Goal: Task Accomplishment & Management: Manage account settings

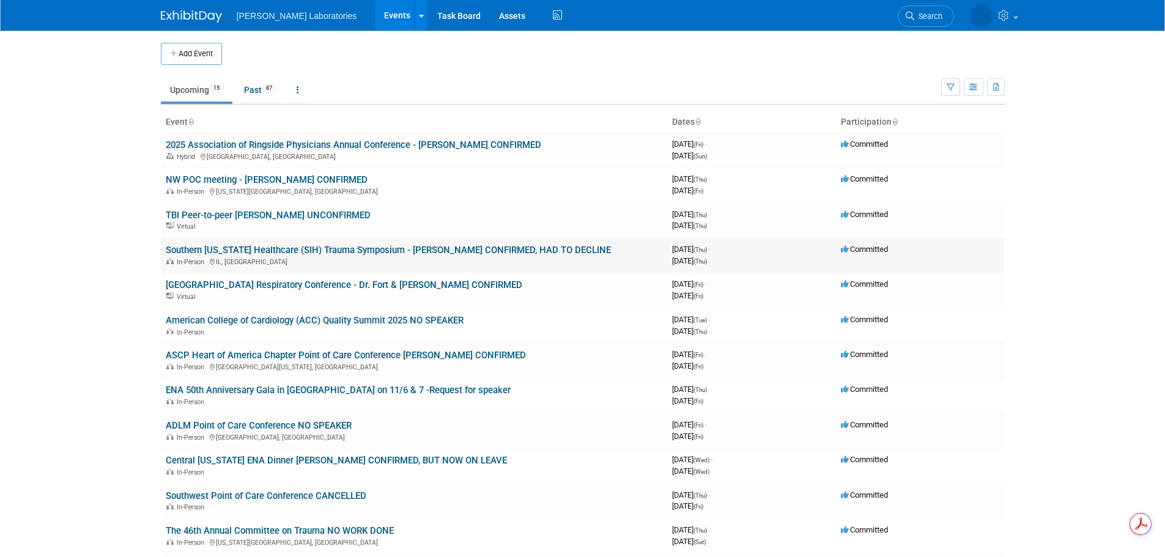
click at [456, 250] on link "Southern [US_STATE] Healthcare (SIH) Trauma Symposium - [PERSON_NAME] CONFIRMED…" at bounding box center [388, 250] width 445 height 11
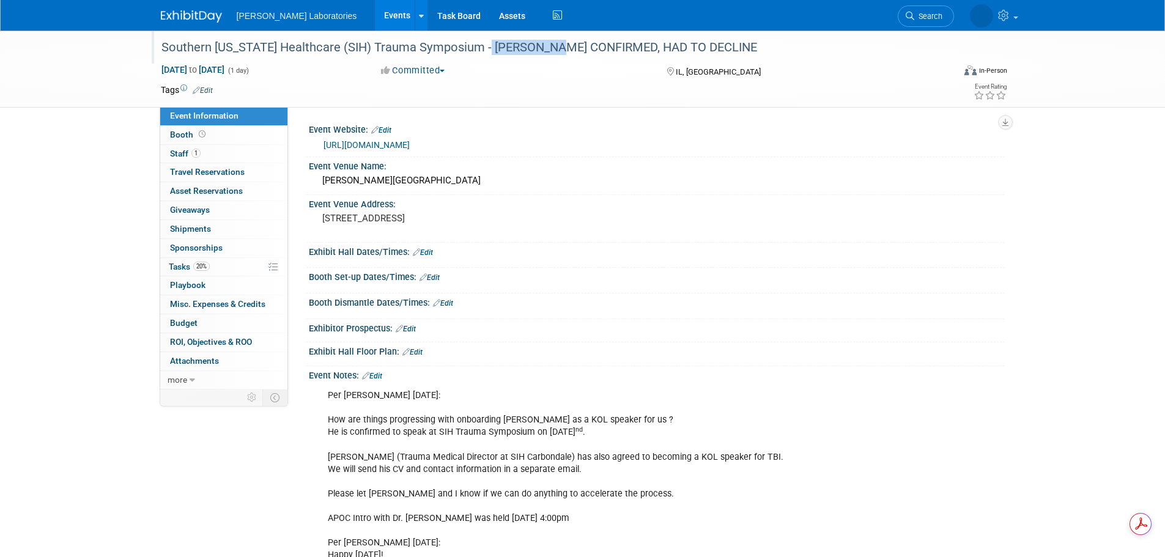
drag, startPoint x: 465, startPoint y: 46, endPoint x: 526, endPoint y: 53, distance: 61.6
click at [526, 53] on div "Southern [US_STATE] Healthcare (SIH) Trauma Symposium - [PERSON_NAME] CONFIRMED…" at bounding box center [546, 48] width 779 height 22
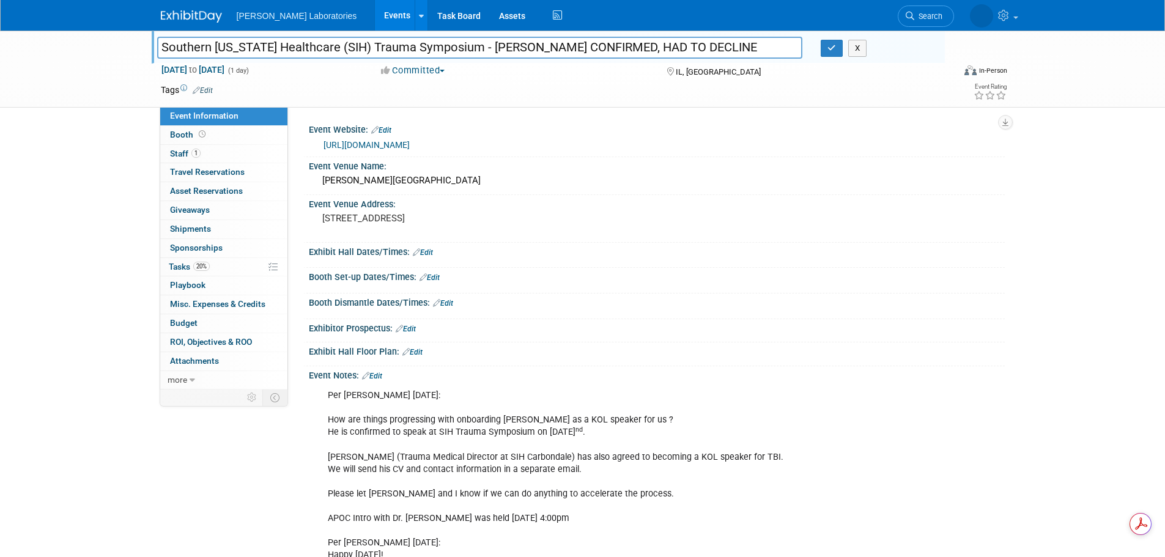
click at [470, 46] on input "Southern [US_STATE] Healthcare (SIH) Trauma Symposium - [PERSON_NAME] CONFIRMED…" at bounding box center [480, 47] width 646 height 21
type input "Southern Illinois Healthcare (SIH) Trauma Symposium - Bobby Shahideh CONFIRMED"
click at [831, 50] on icon "button" at bounding box center [831, 48] width 9 height 8
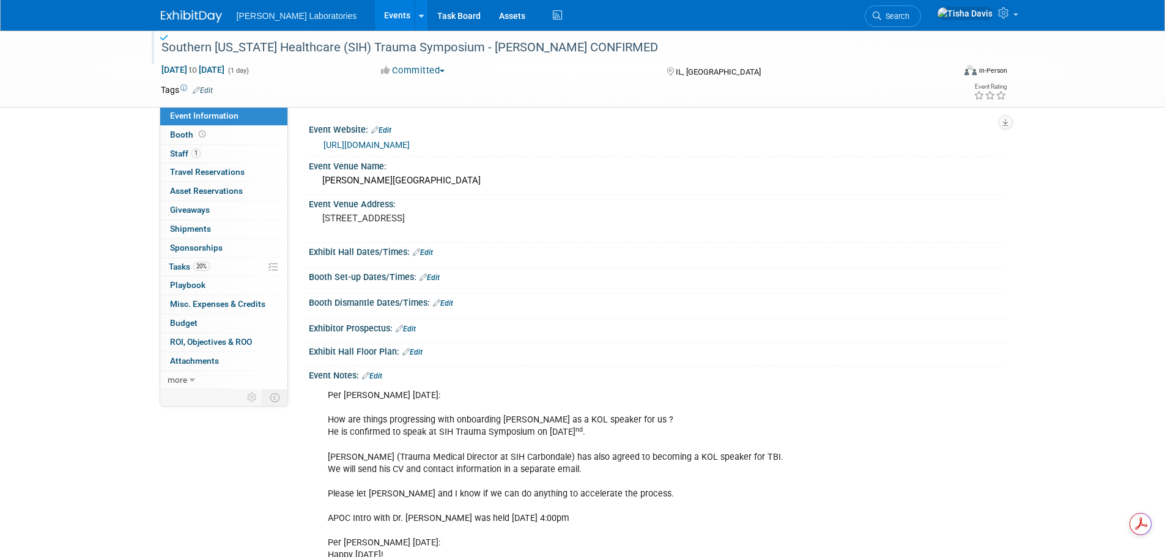
drag, startPoint x: 380, startPoint y: 374, endPoint x: 390, endPoint y: 374, distance: 9.2
click at [380, 374] on link "Edit" at bounding box center [372, 376] width 20 height 9
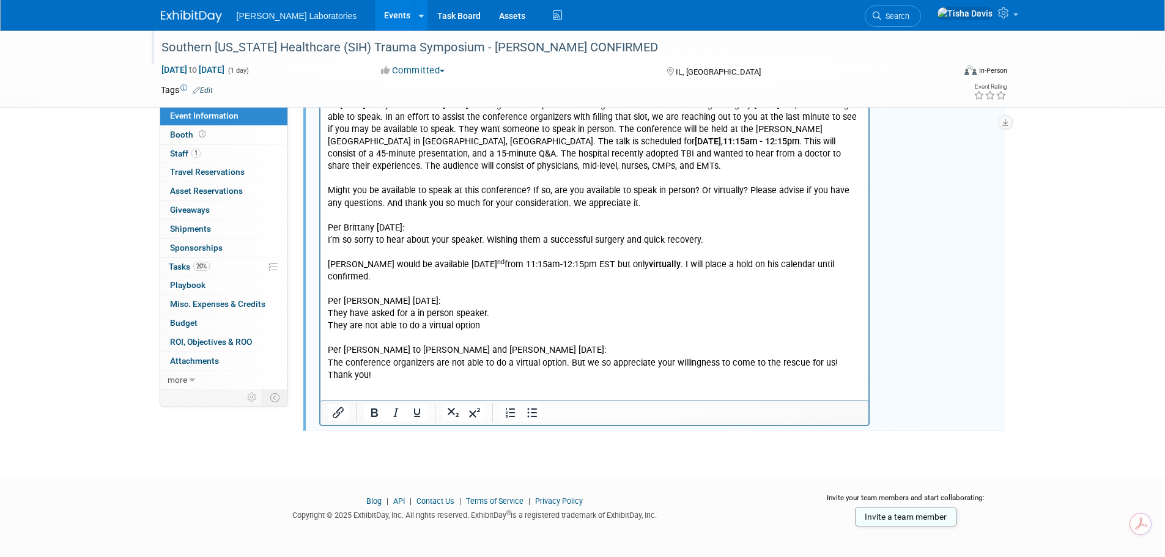
scroll to position [1070, 0]
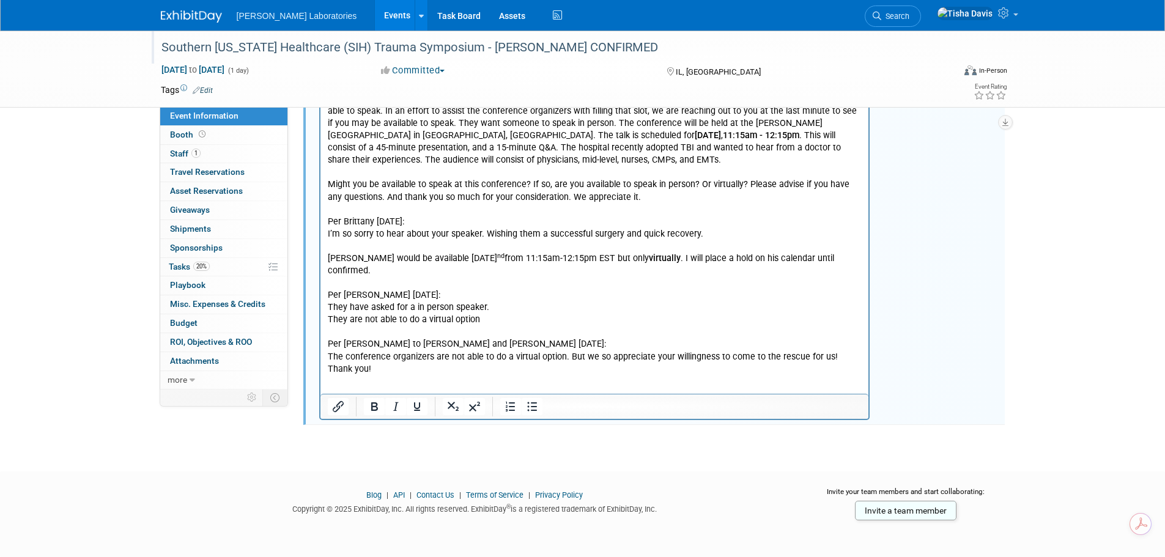
click at [426, 362] on p "TBI Point of Care Testing - Thursday, October 2, 2025 11:15am - 12:15pm Sent an…" at bounding box center [594, 112] width 535 height 528
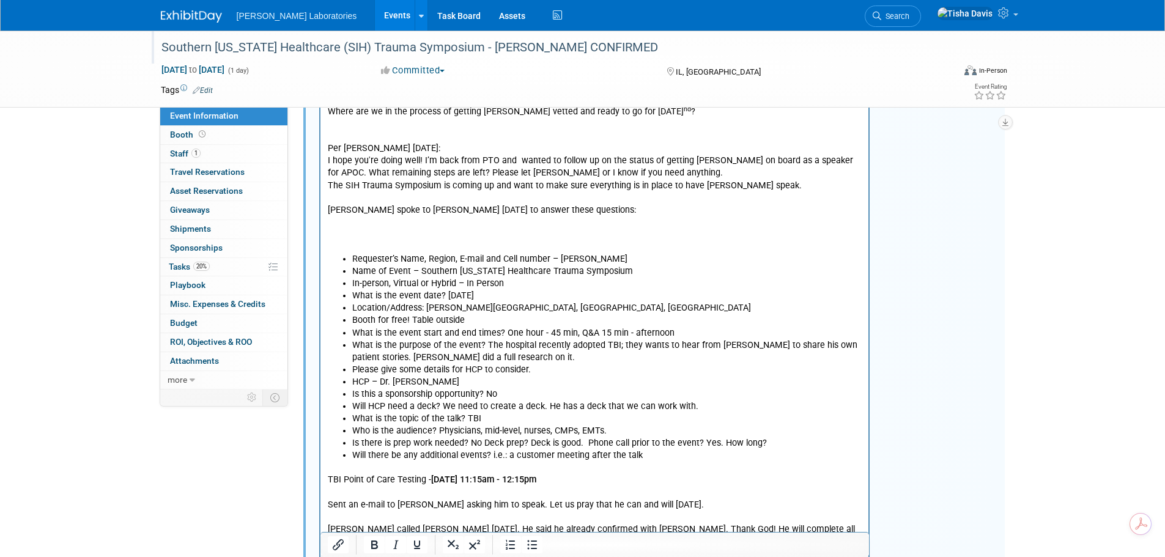
scroll to position [242, 0]
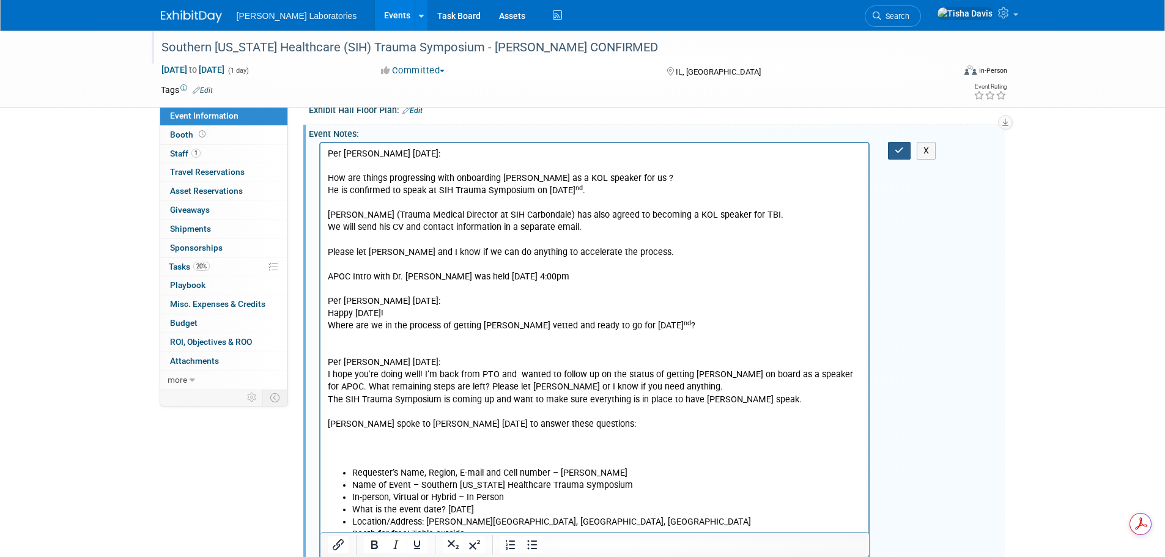
click at [897, 150] on icon "button" at bounding box center [899, 150] width 9 height 9
